Goal: Transaction & Acquisition: Book appointment/travel/reservation

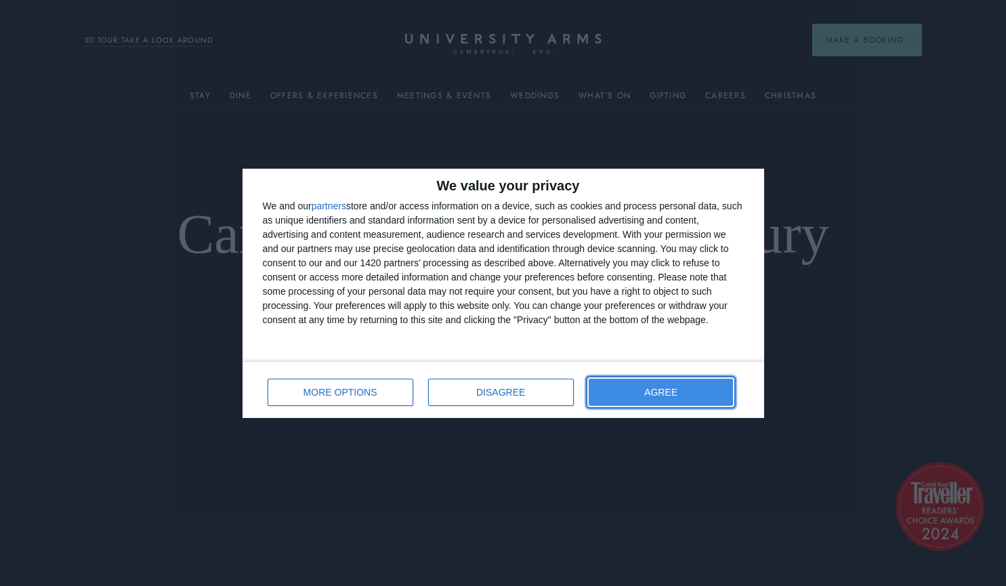
click at [612, 388] on button "AGREE" at bounding box center [661, 392] width 145 height 27
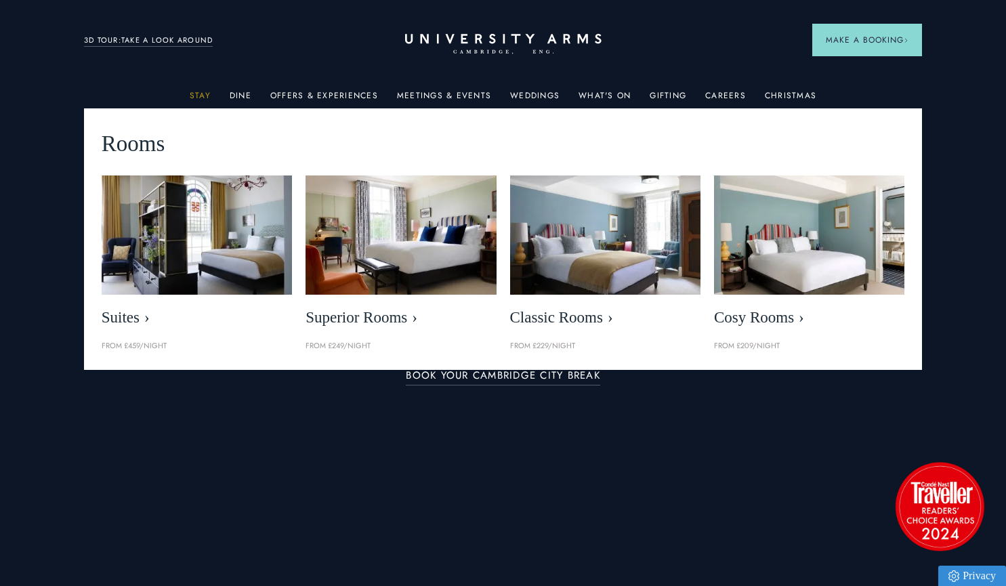
click at [202, 91] on link "Stay" at bounding box center [200, 100] width 21 height 18
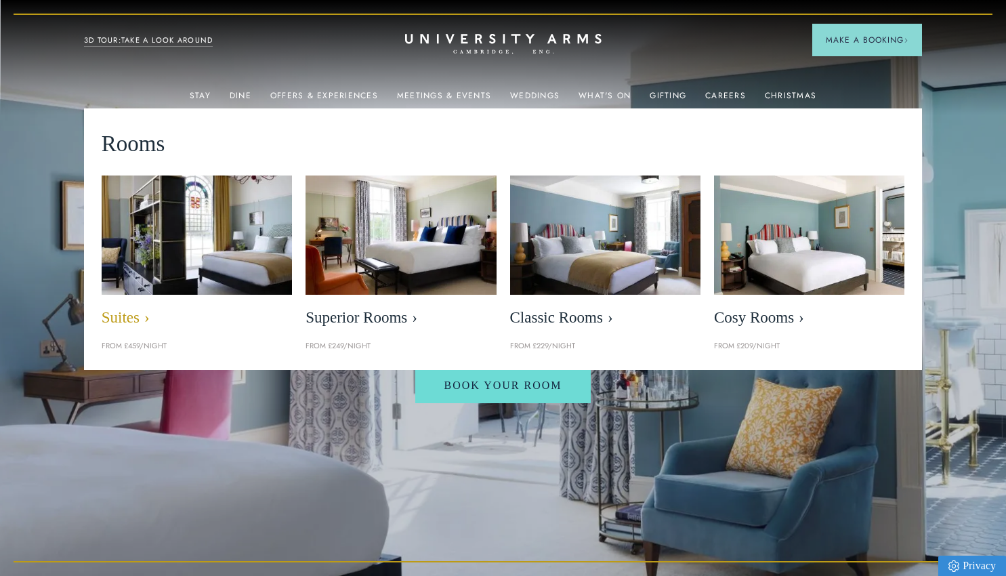
click at [159, 247] on img at bounding box center [197, 235] width 220 height 137
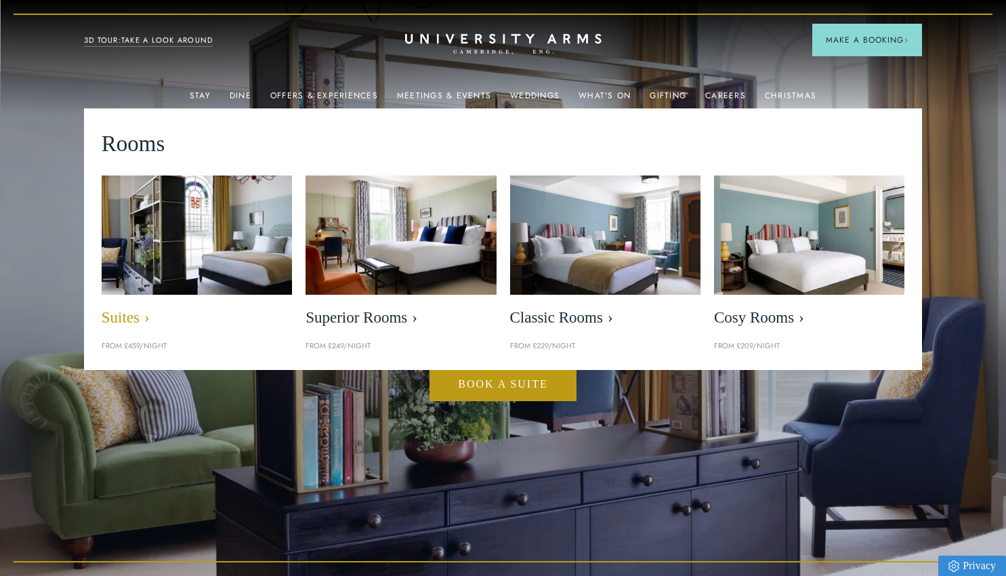
click at [138, 312] on span "Suites" at bounding box center [197, 317] width 190 height 19
click at [170, 291] on img at bounding box center [197, 235] width 220 height 137
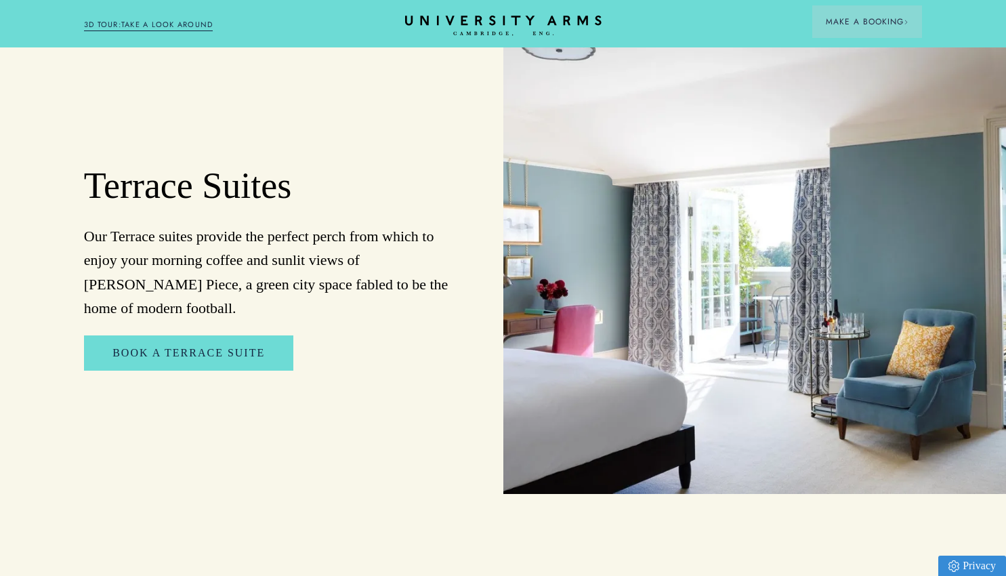
scroll to position [1557, 0]
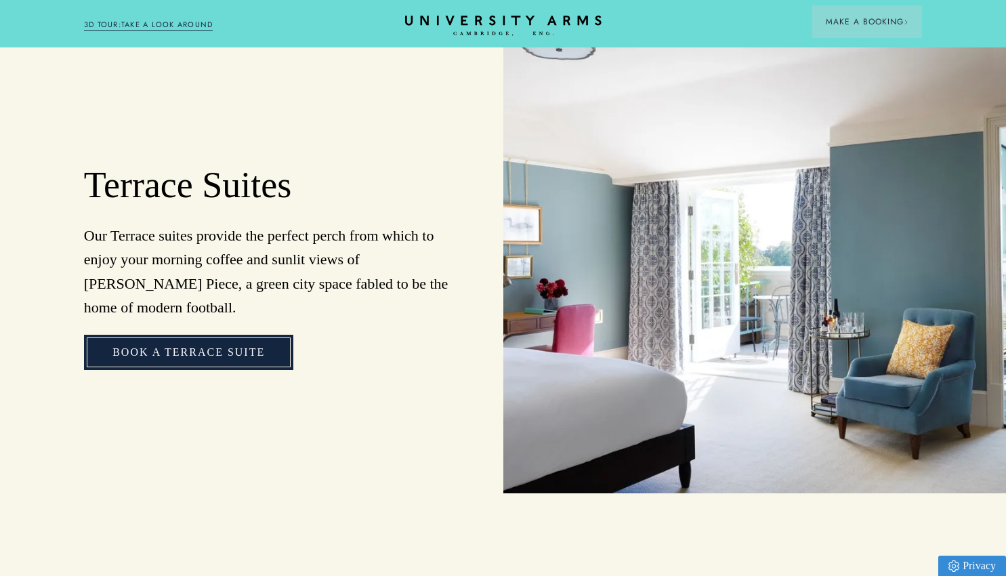
click at [140, 364] on link "Book a Terrace Suite" at bounding box center [188, 352] width 209 height 35
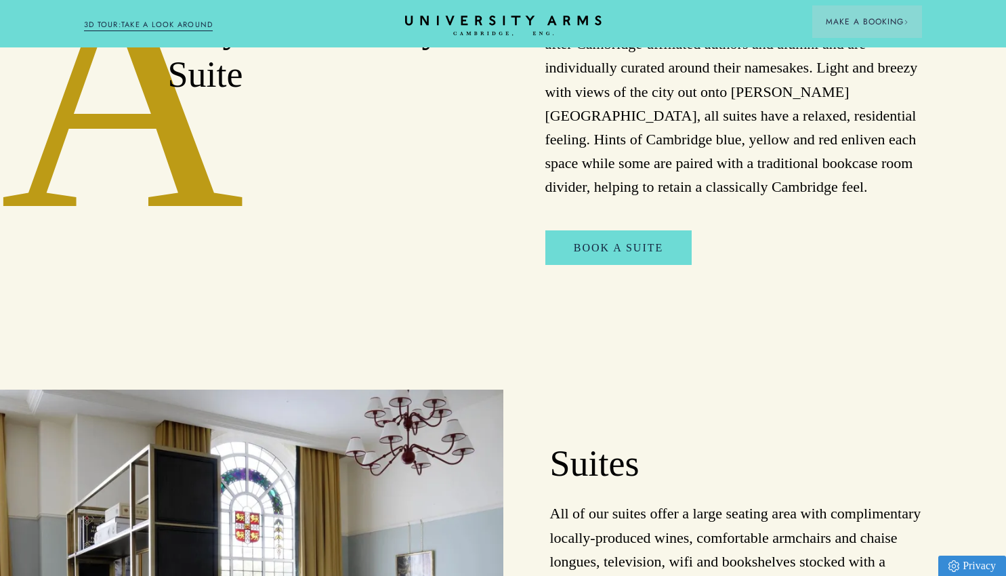
scroll to position [694, 0]
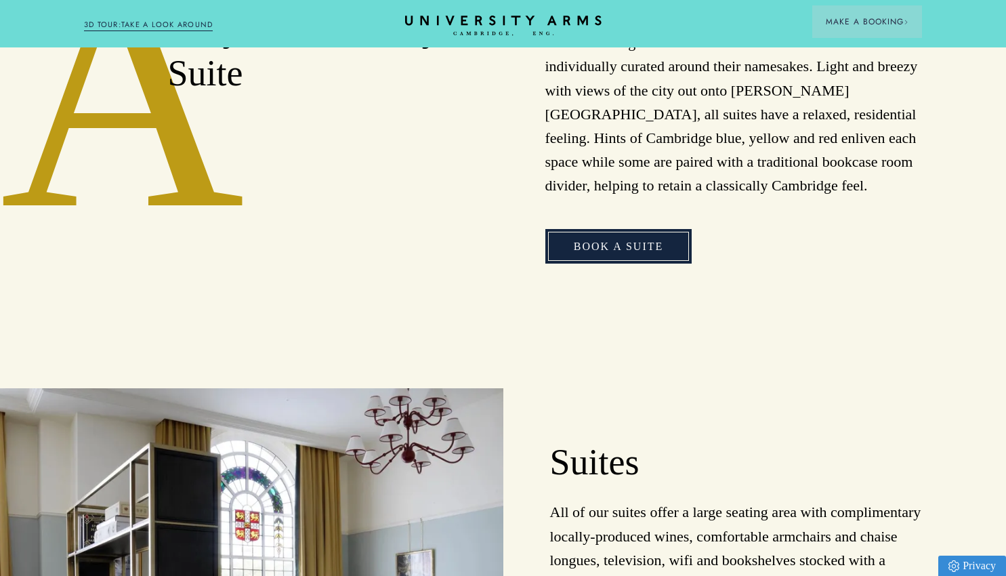
click at [641, 262] on link "Book a Suite" at bounding box center [619, 246] width 146 height 35
